Goal: Task Accomplishment & Management: Use online tool/utility

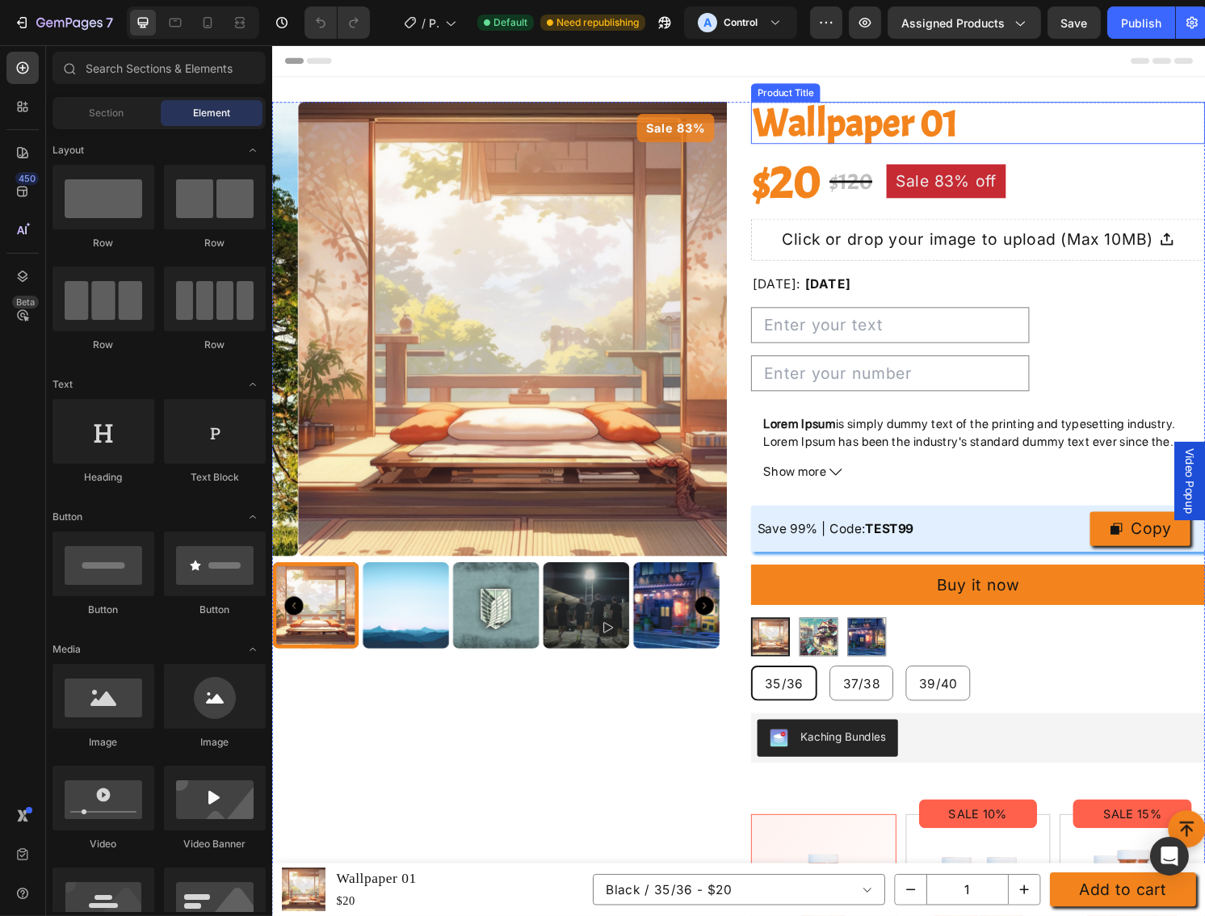
click at [796, 128] on h2 "Wallpaper 01" at bounding box center [1005, 126] width 472 height 44
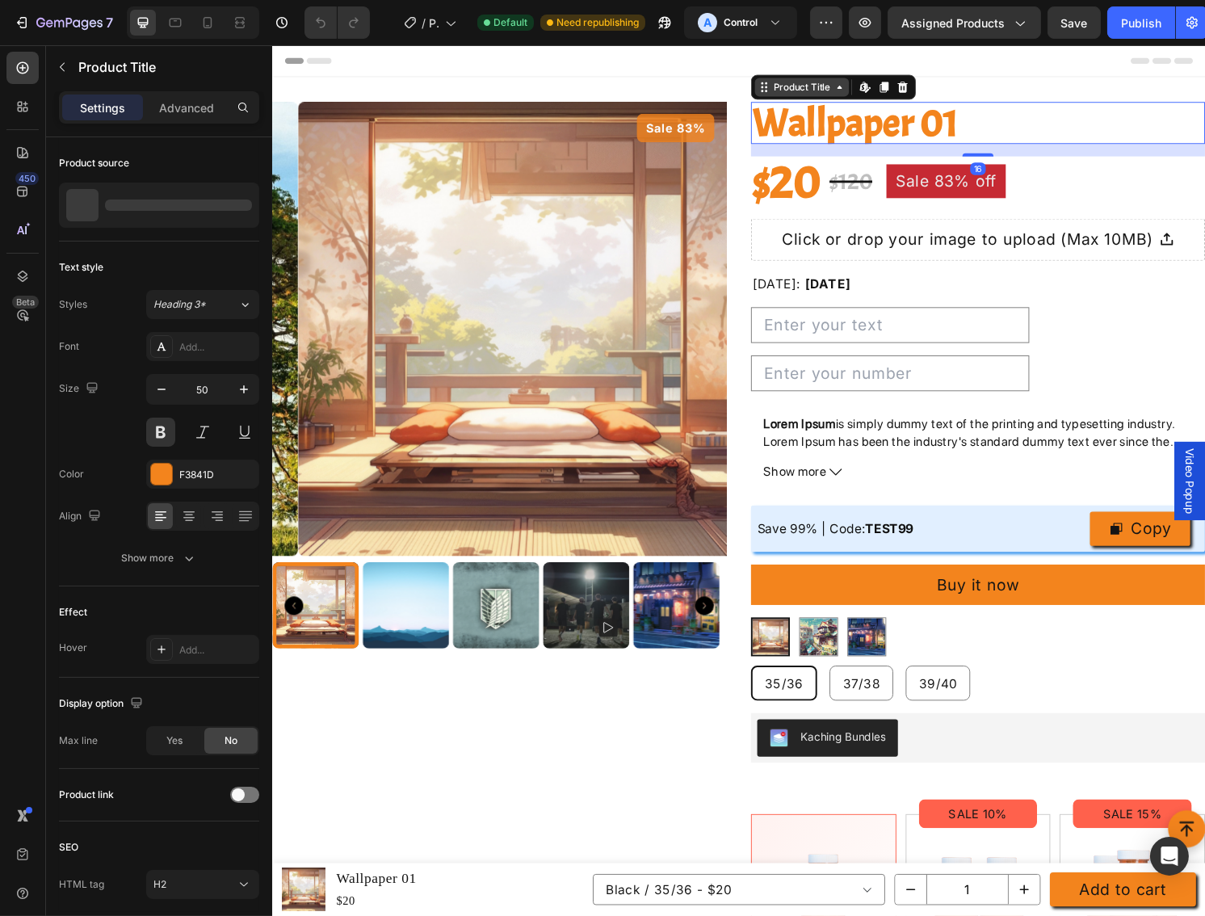
click at [802, 95] on div "Product Title" at bounding box center [821, 89] width 65 height 15
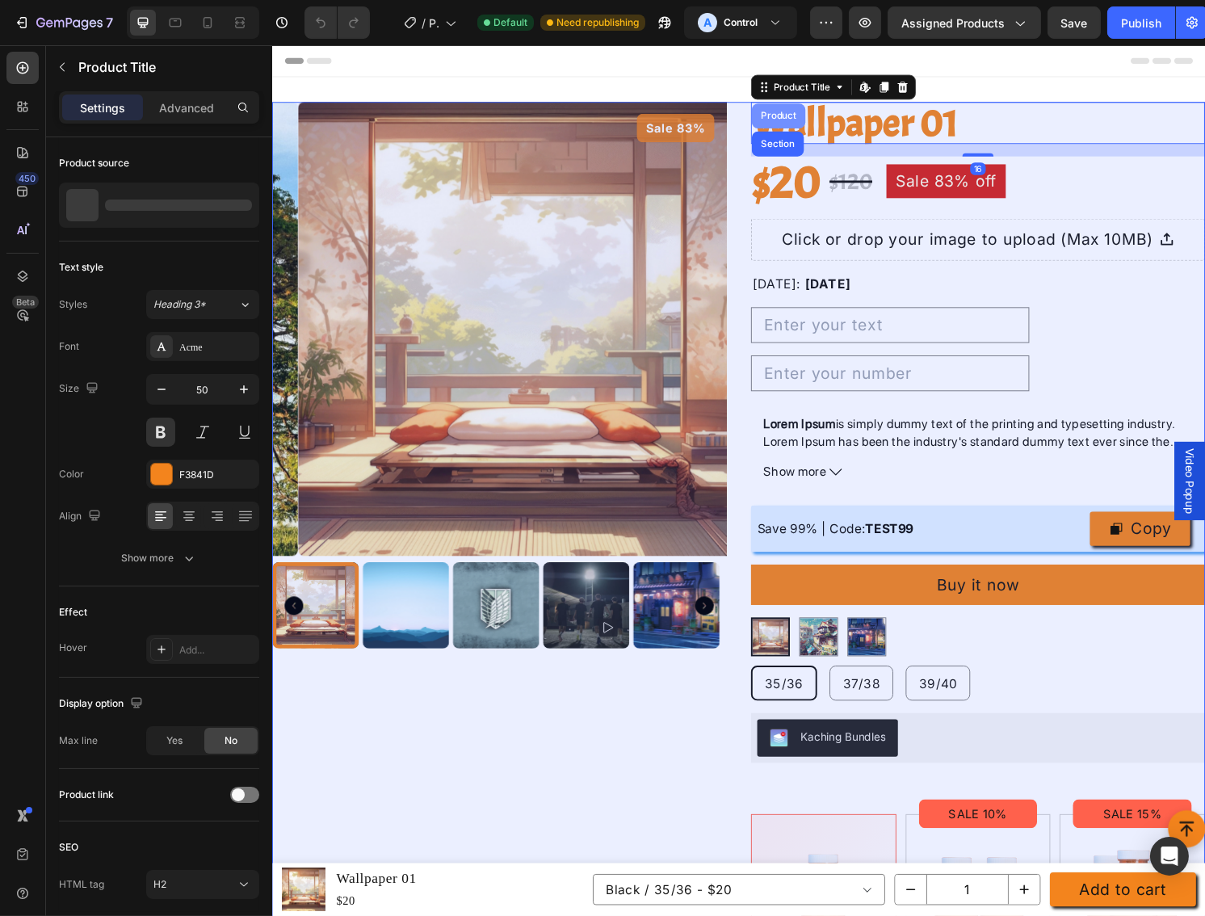
click at [800, 120] on div "Product" at bounding box center [797, 119] width 43 height 10
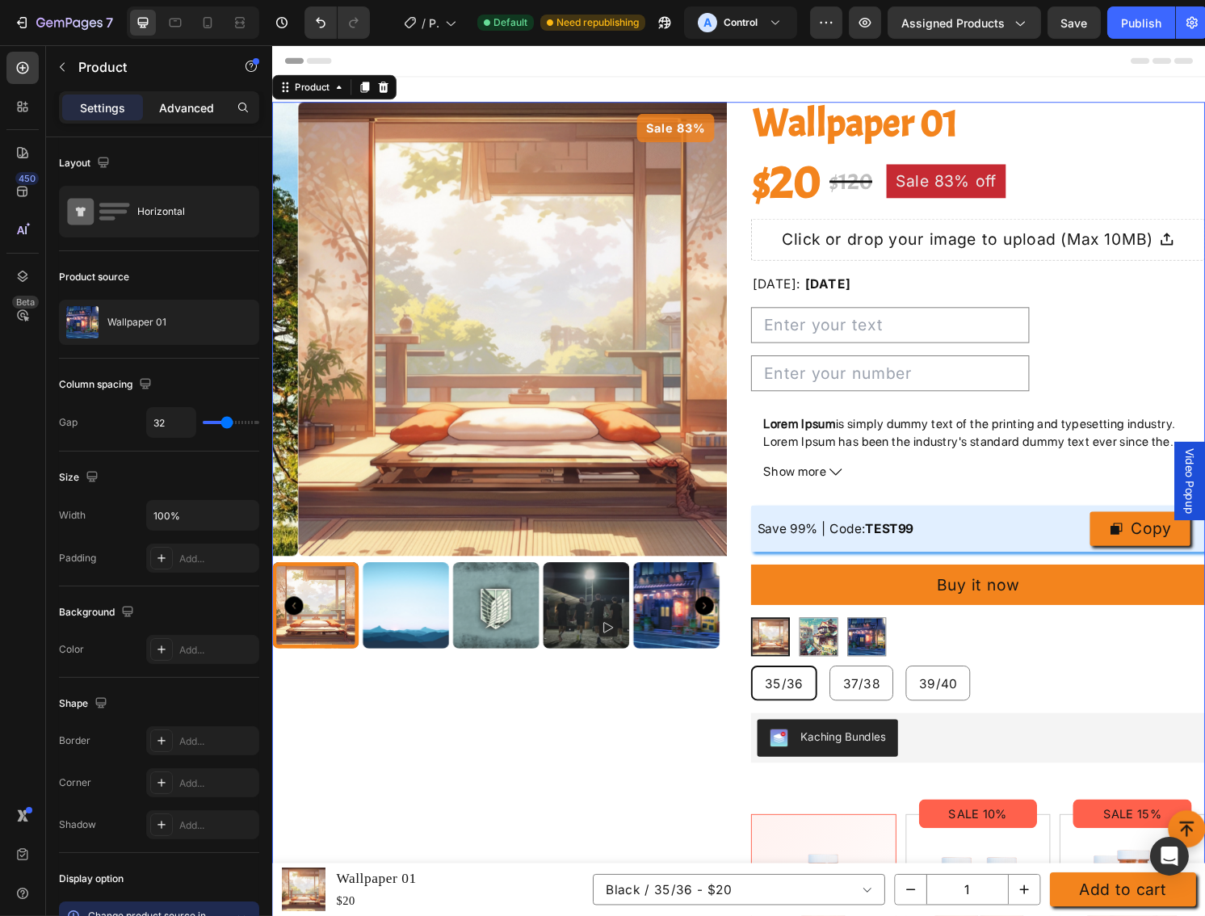
click at [208, 114] on p "Advanced" at bounding box center [186, 107] width 55 height 17
